Goal: Information Seeking & Learning: Understand process/instructions

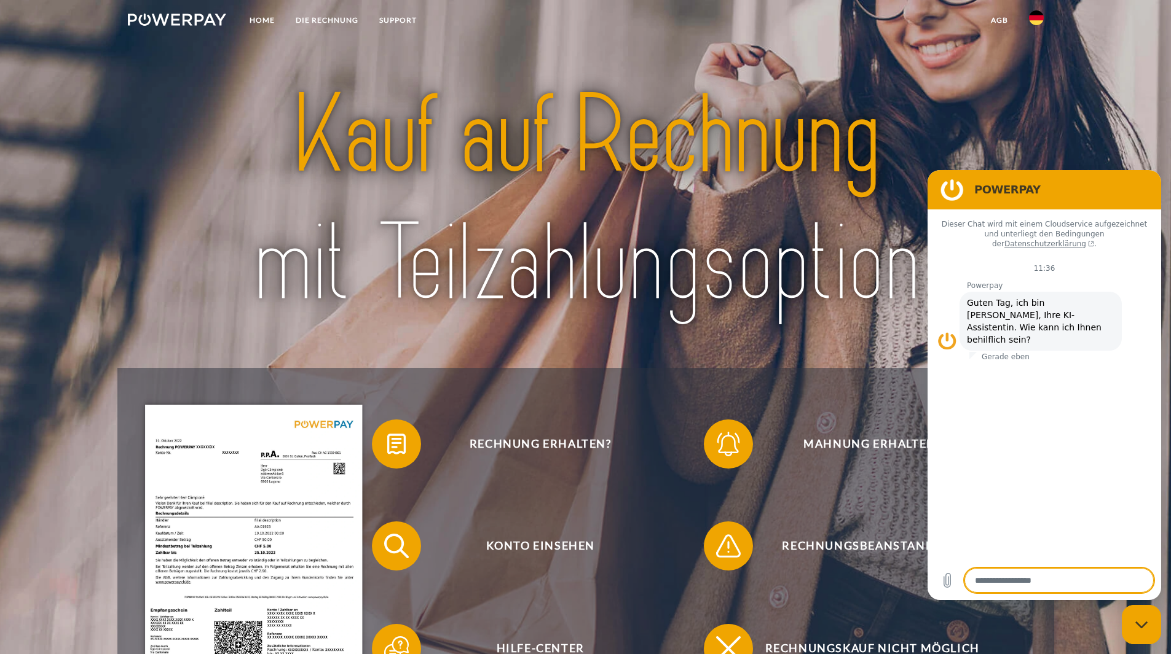
click at [932, 175] on section "POWERPAY" at bounding box center [1043, 189] width 233 height 39
click at [1150, 637] on div "Messaging-Fenster schließen" at bounding box center [1141, 624] width 37 height 37
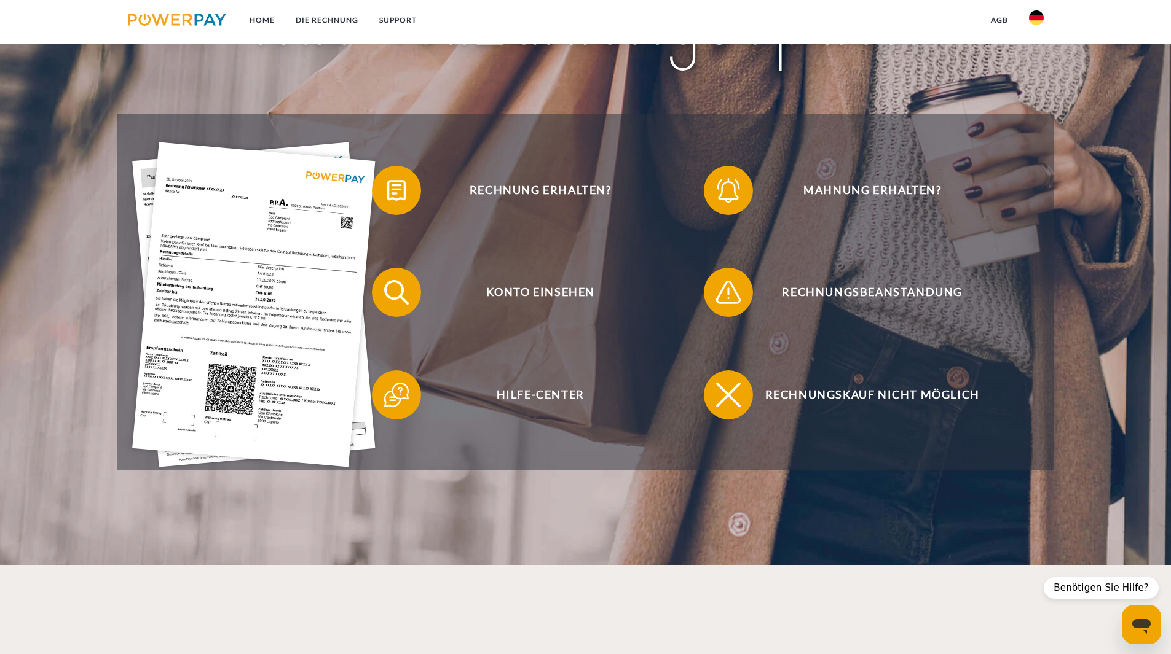
scroll to position [307, 0]
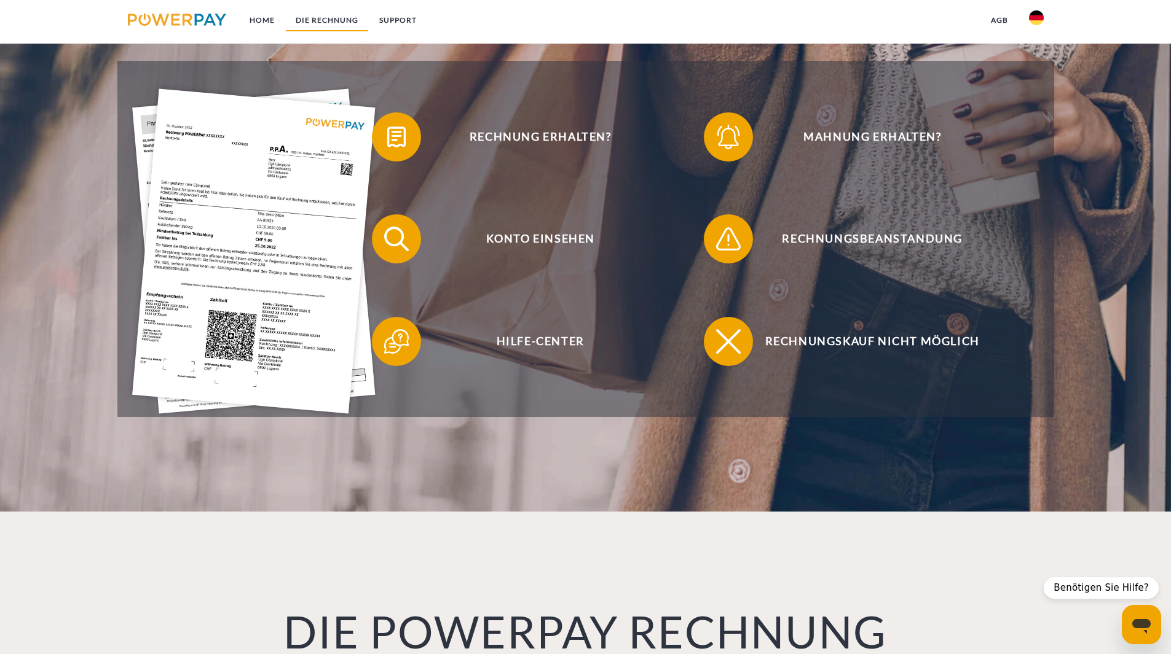
click at [323, 14] on link "DIE RECHNUNG" at bounding box center [327, 20] width 84 height 22
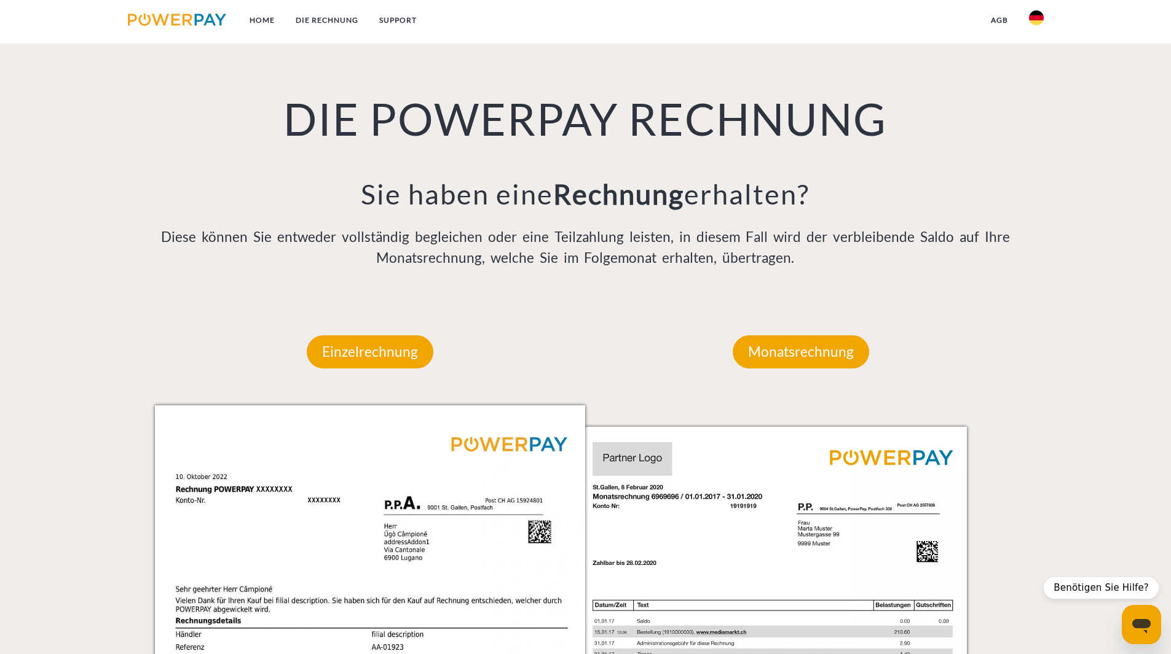
scroll to position [821, 0]
click at [866, 358] on p "Monatsrechnung" at bounding box center [800, 351] width 136 height 33
click at [812, 358] on p "Monatsrechnung" at bounding box center [800, 351] width 136 height 33
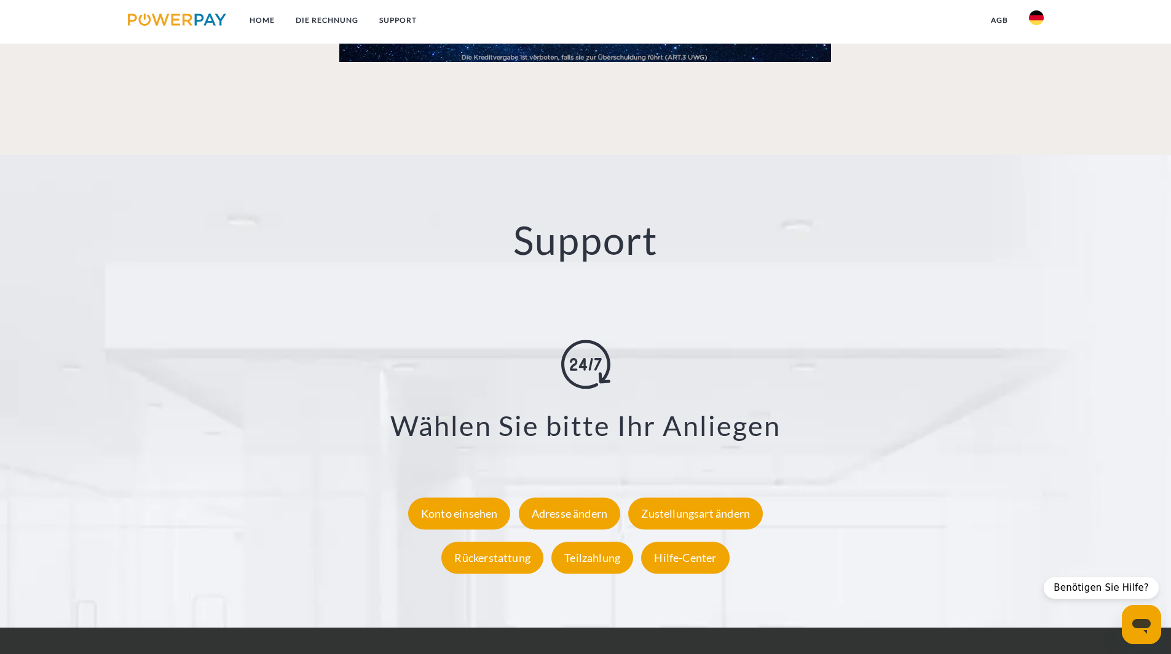
scroll to position [2204, 0]
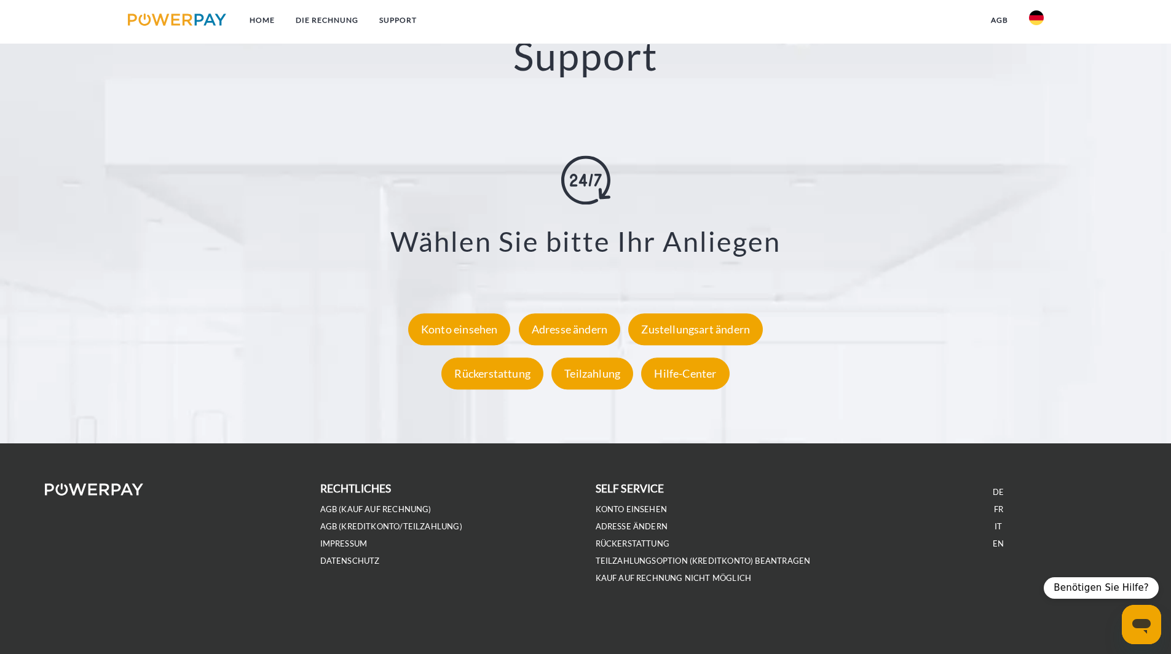
click at [661, 515] on li "Konto einsehen" at bounding box center [723, 509] width 256 height 17
click at [645, 507] on link "Konto einsehen" at bounding box center [631, 509] width 72 height 10
type textarea "*"
